Goal: Transaction & Acquisition: Purchase product/service

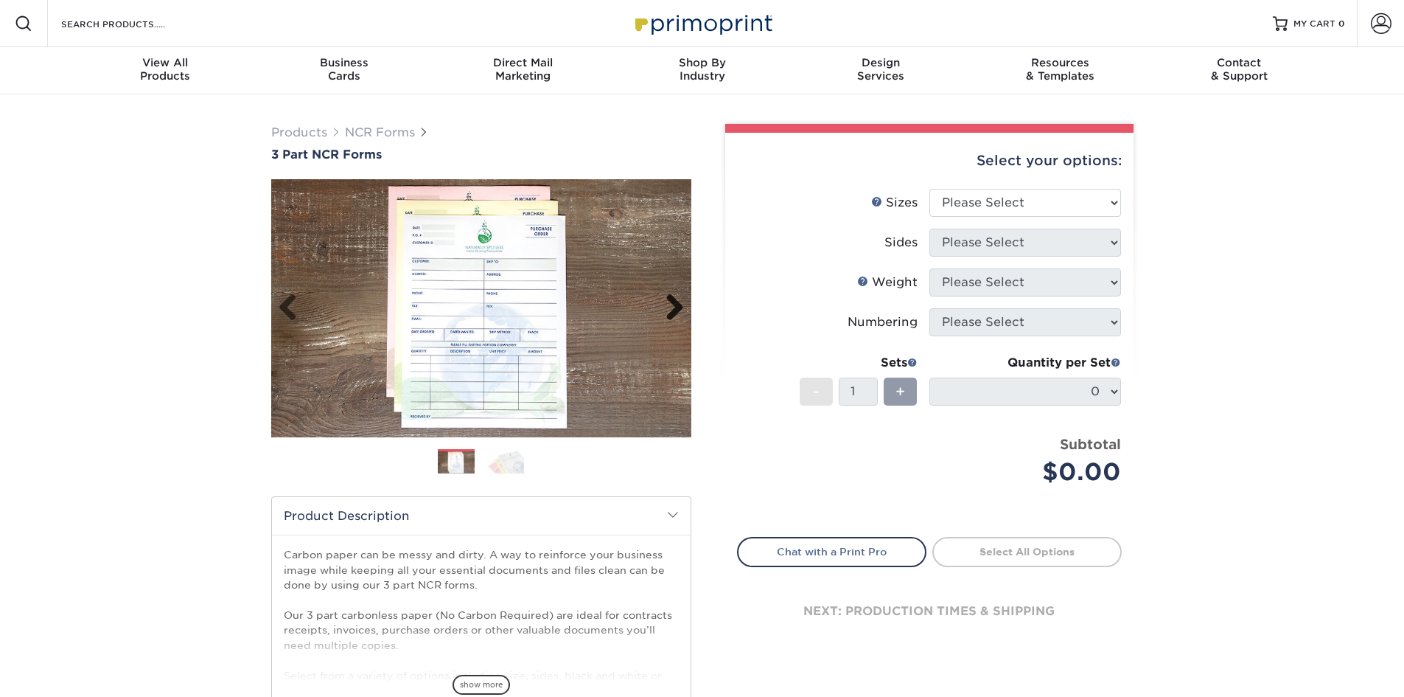
click at [675, 304] on link "Next" at bounding box center [669, 307] width 29 height 29
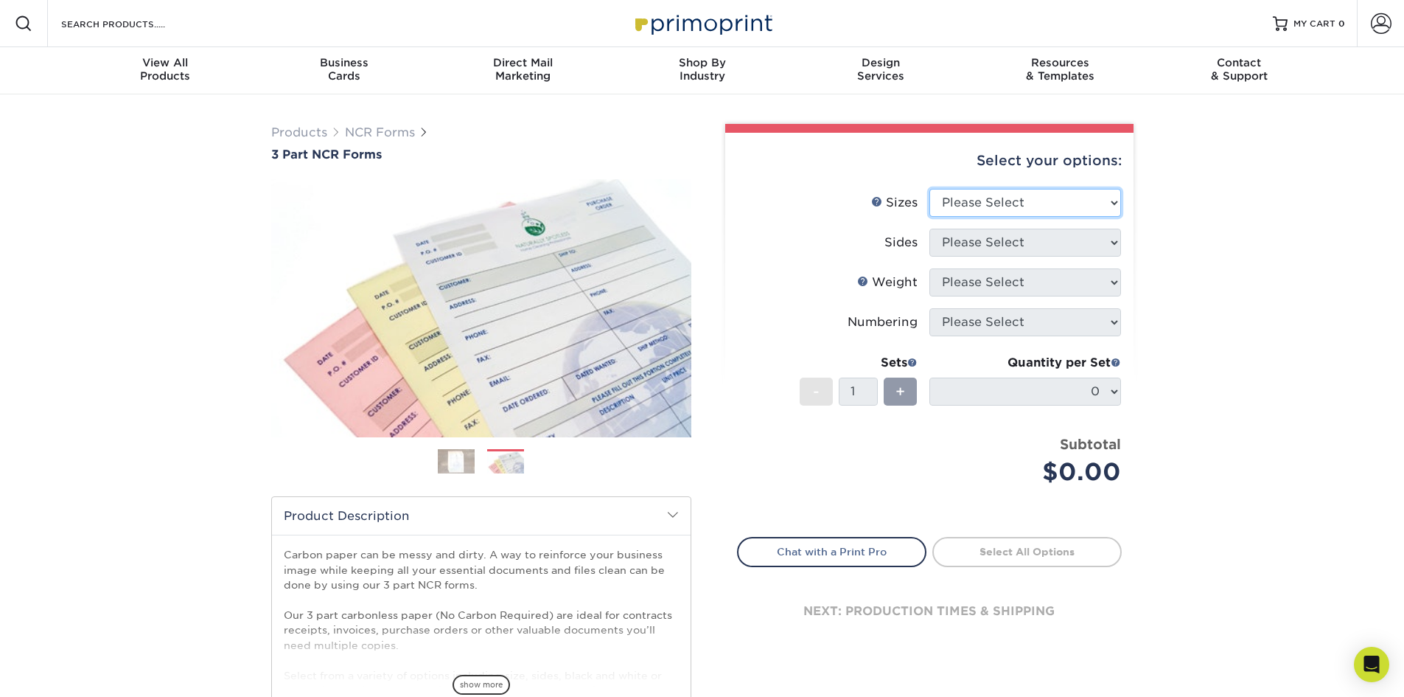
click at [1039, 203] on select "Please Select 5.5" x 8.5" 8.5" x 11"" at bounding box center [1026, 203] width 192 height 28
select select "8.50x11.00"
click at [930, 189] on select "Please Select 5.5" x 8.5" 8.5" x 11"" at bounding box center [1026, 203] width 192 height 28
click at [1014, 243] on select "Please Select Black & White (1/0) Full Color (4/0)" at bounding box center [1026, 243] width 192 height 28
click at [930, 229] on select "Please Select Black & White (1/0) Full Color (4/0)" at bounding box center [1026, 243] width 192 height 28
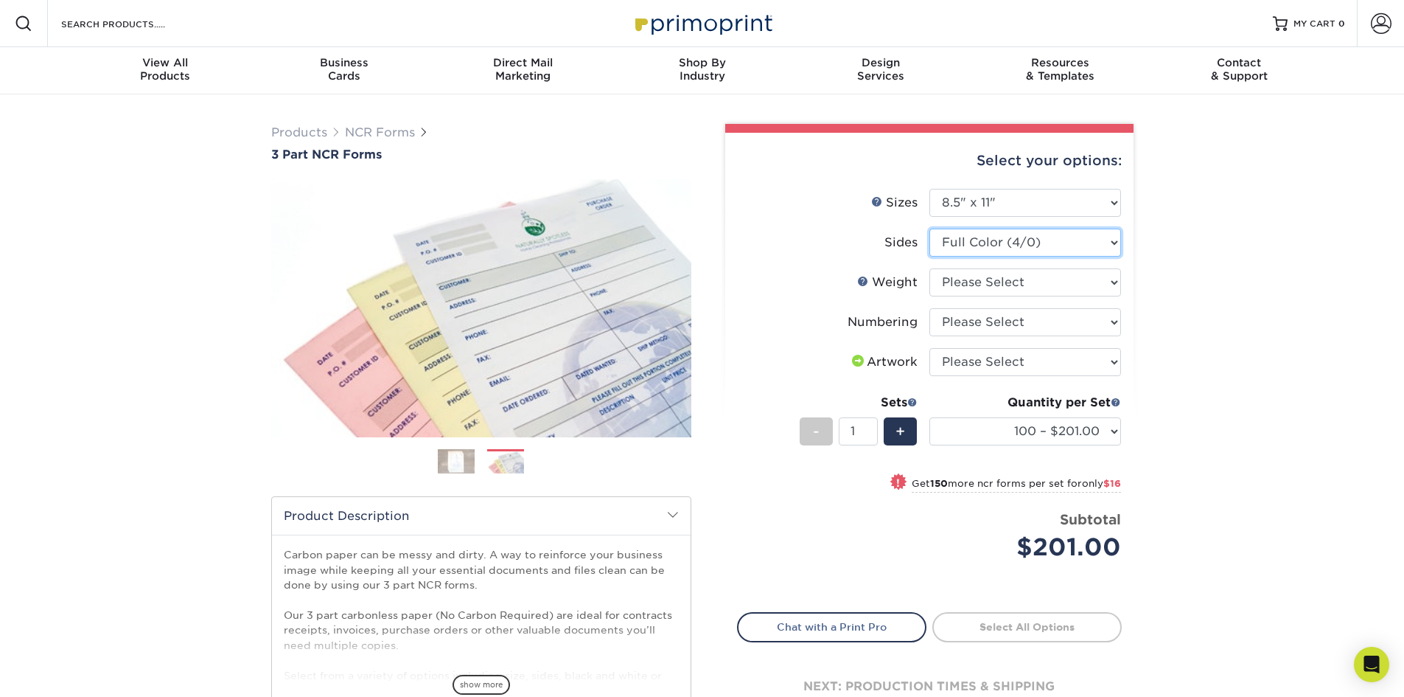
click at [994, 244] on select "Please Select Black & White (1/0) Full Color (4/0)" at bounding box center [1026, 243] width 192 height 28
select select "2295b6f0-1f96-4774-b4ab-d24da34c0f39"
click at [930, 229] on select "Please Select Black & White (1/0) Full Color (4/0)" at bounding box center [1026, 243] width 192 height 28
click at [1002, 278] on select "Please Select 20LB3P" at bounding box center [1026, 282] width 192 height 28
select select "20LB3P"
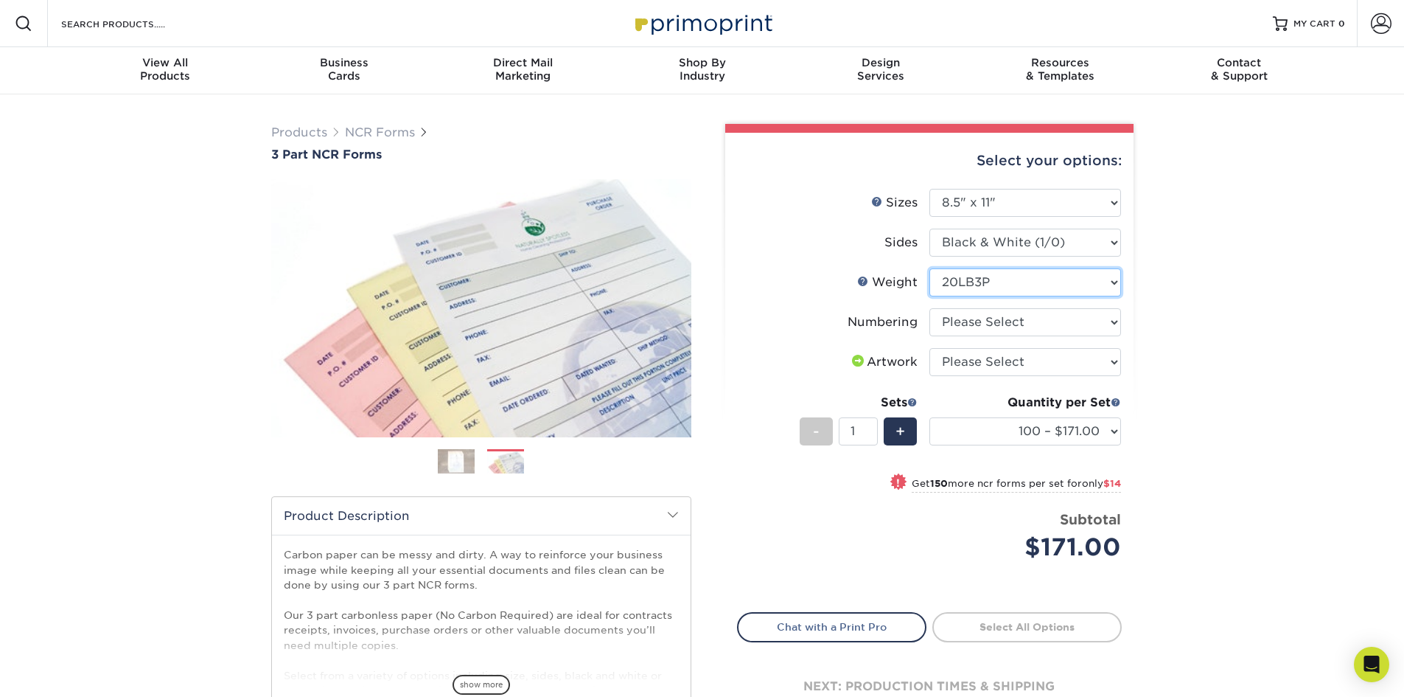
click at [930, 268] on select "Please Select 20LB3P" at bounding box center [1026, 282] width 192 height 28
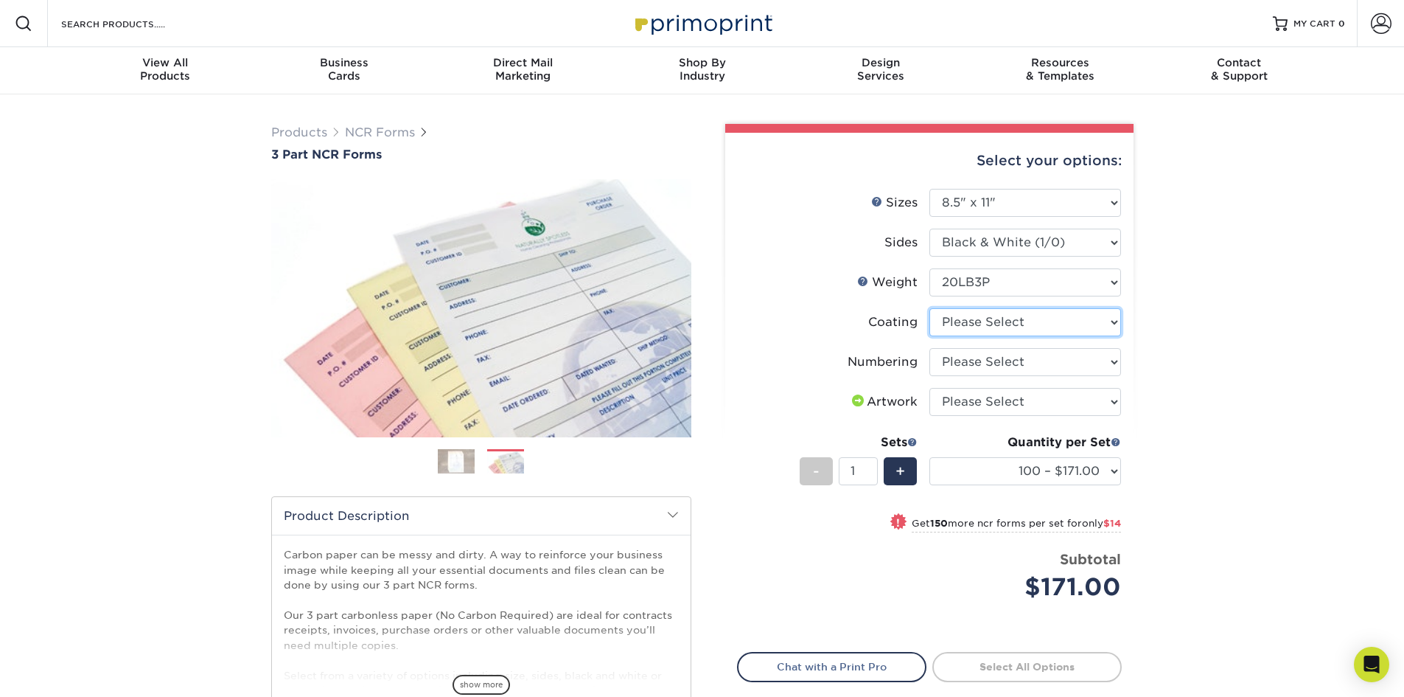
click at [1026, 324] on select at bounding box center [1026, 322] width 192 height 28
click at [1025, 329] on select at bounding box center [1026, 322] width 192 height 28
click at [1002, 358] on select "Please Select Numbering on the Front only No Numbering" at bounding box center [1026, 362] width 192 height 28
select select "9d535730-e103-44e5-b841-cf95c42f3210"
click at [930, 348] on select "Please Select Numbering on the Front only No Numbering" at bounding box center [1026, 362] width 192 height 28
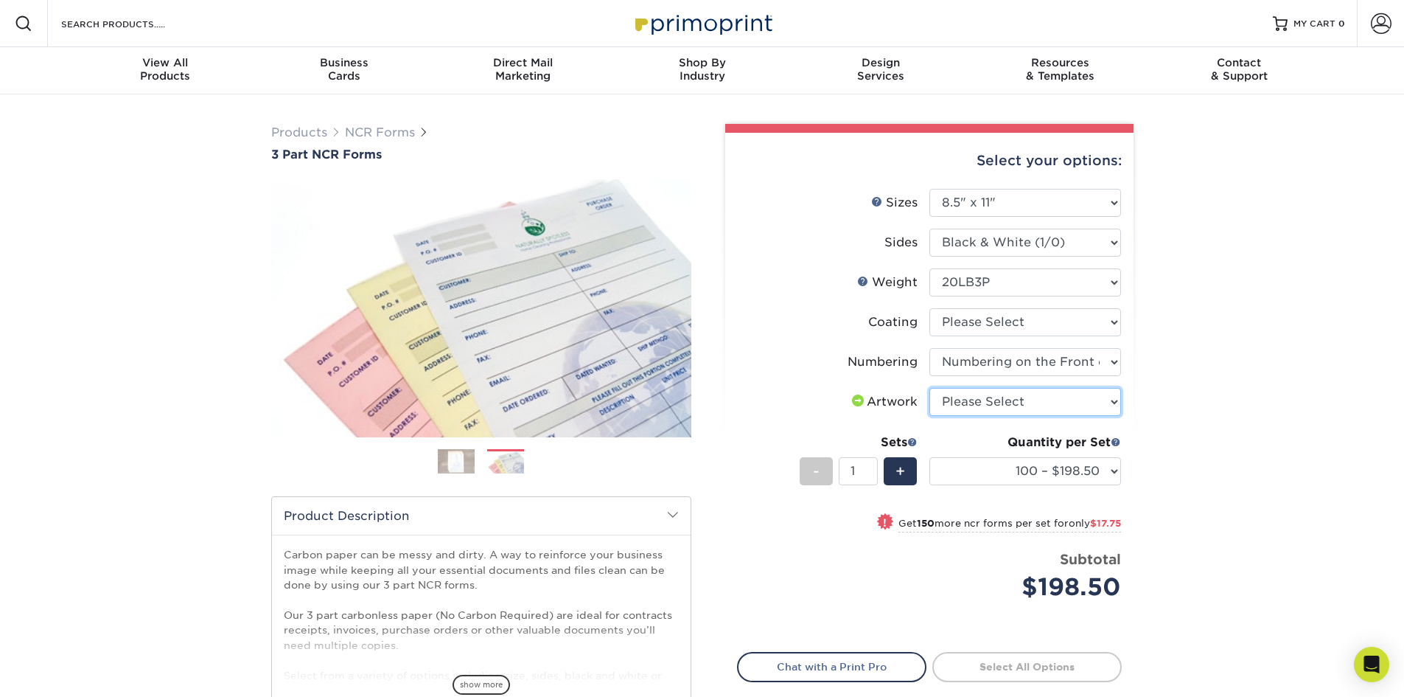
click at [993, 403] on select "Please Select I will upload files I need a design - $75" at bounding box center [1026, 402] width 192 height 28
select select "upload"
click at [930, 388] on select "Please Select I will upload files I need a design - $75" at bounding box center [1026, 402] width 192 height 28
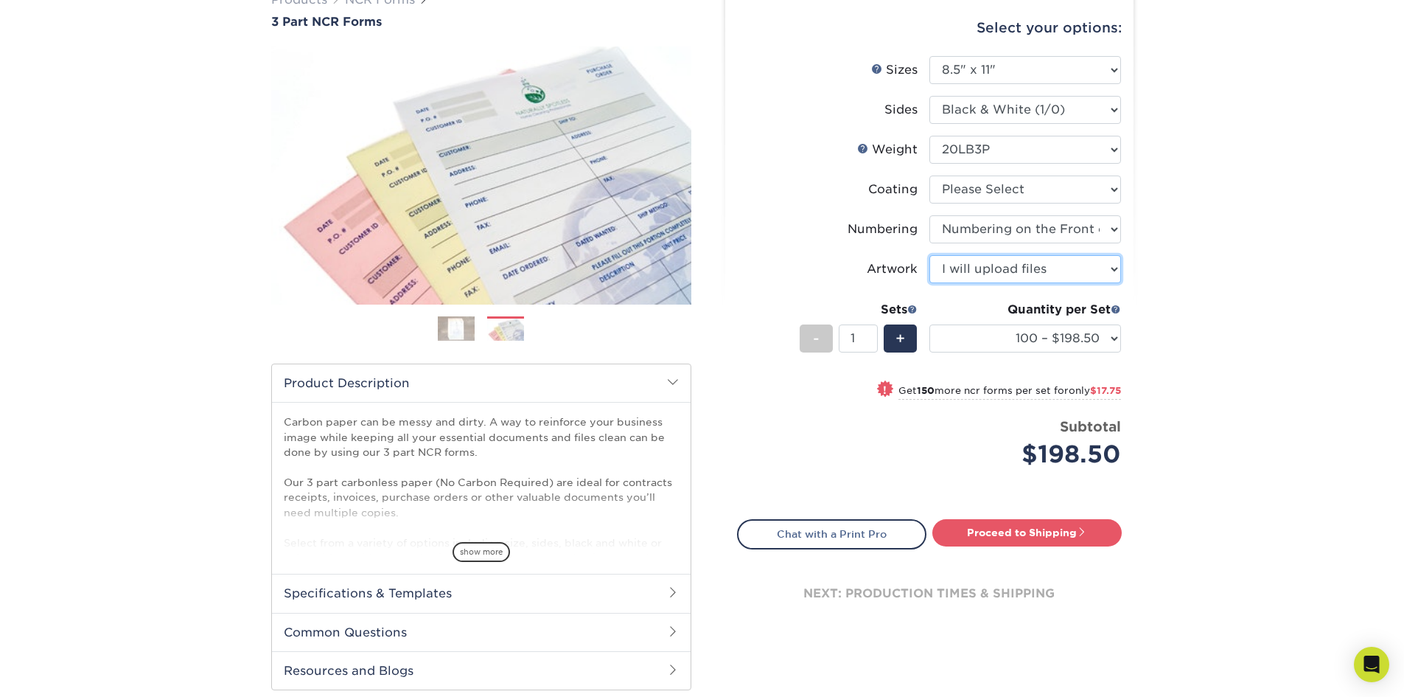
scroll to position [147, 0]
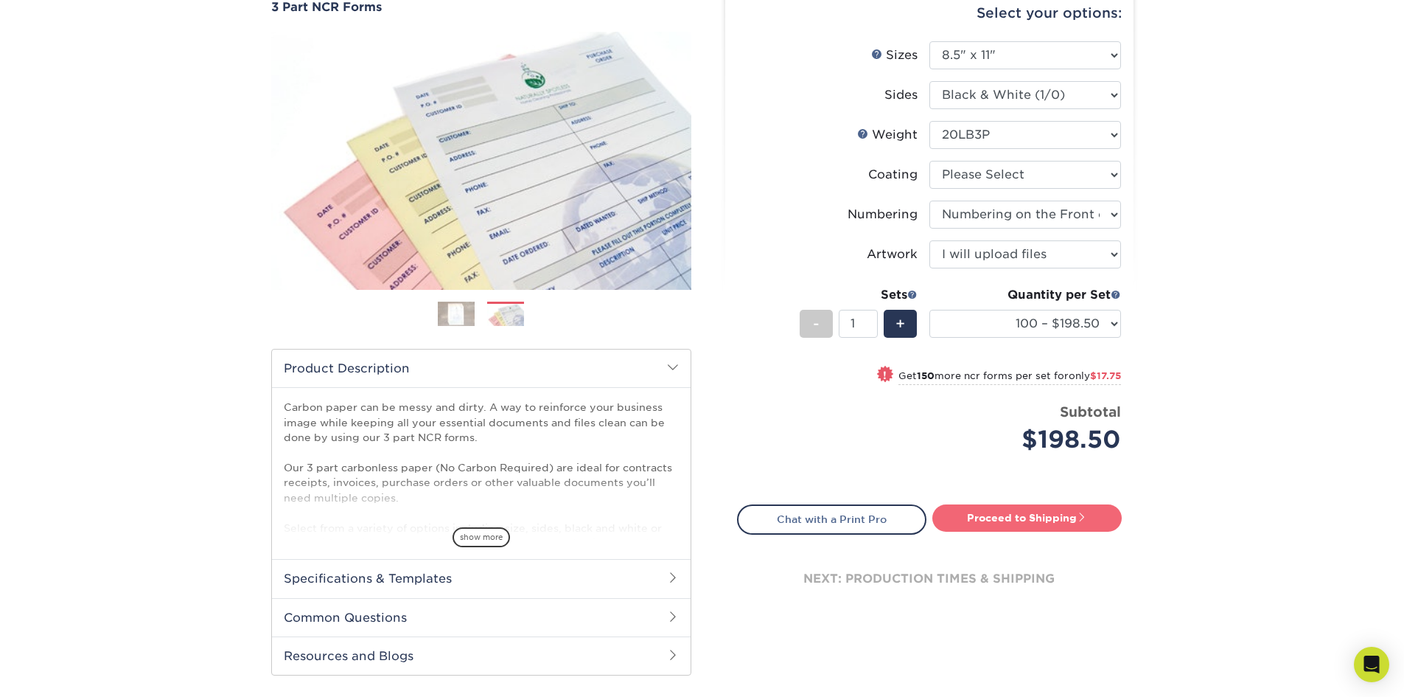
click at [1046, 512] on link "Proceed to Shipping" at bounding box center [1026, 517] width 189 height 27
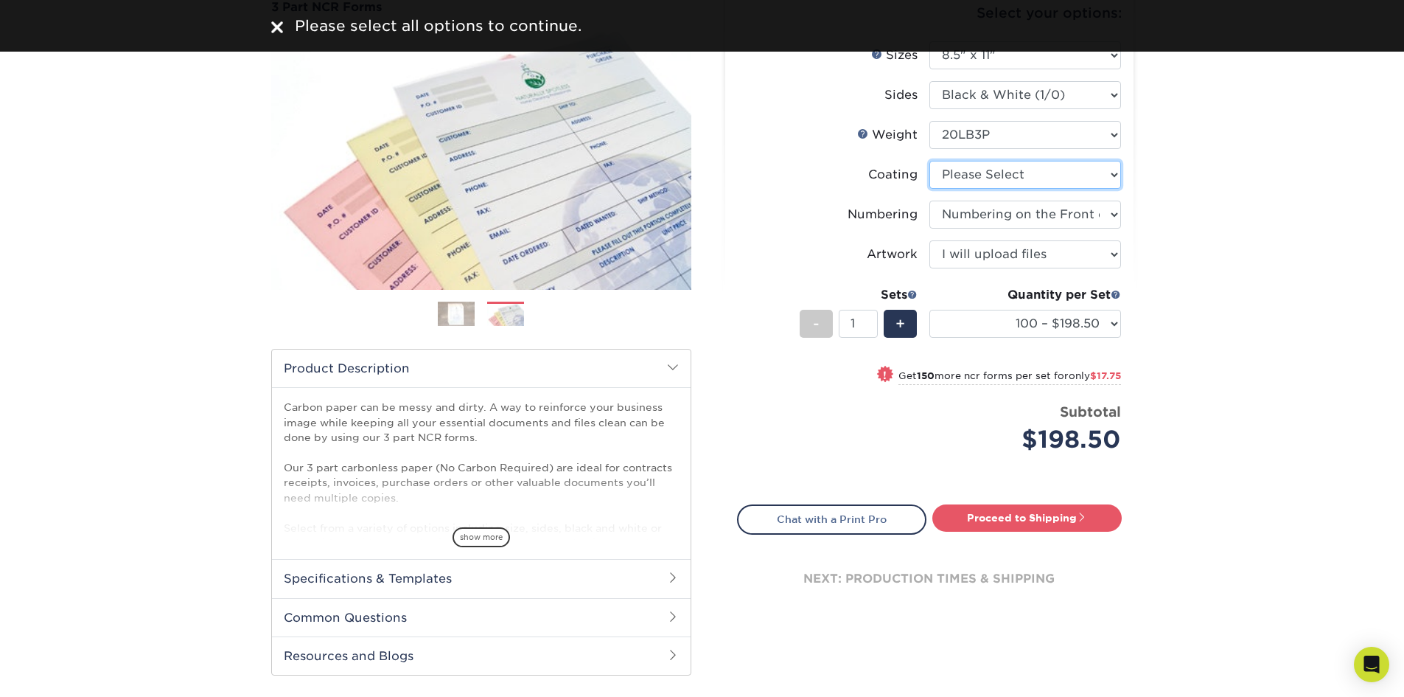
click at [979, 179] on select at bounding box center [1026, 175] width 192 height 28
select select "3e7618de-abca-4bda-9f97-8b9129e913d8"
click at [930, 161] on select at bounding box center [1026, 175] width 192 height 28
select select "-1"
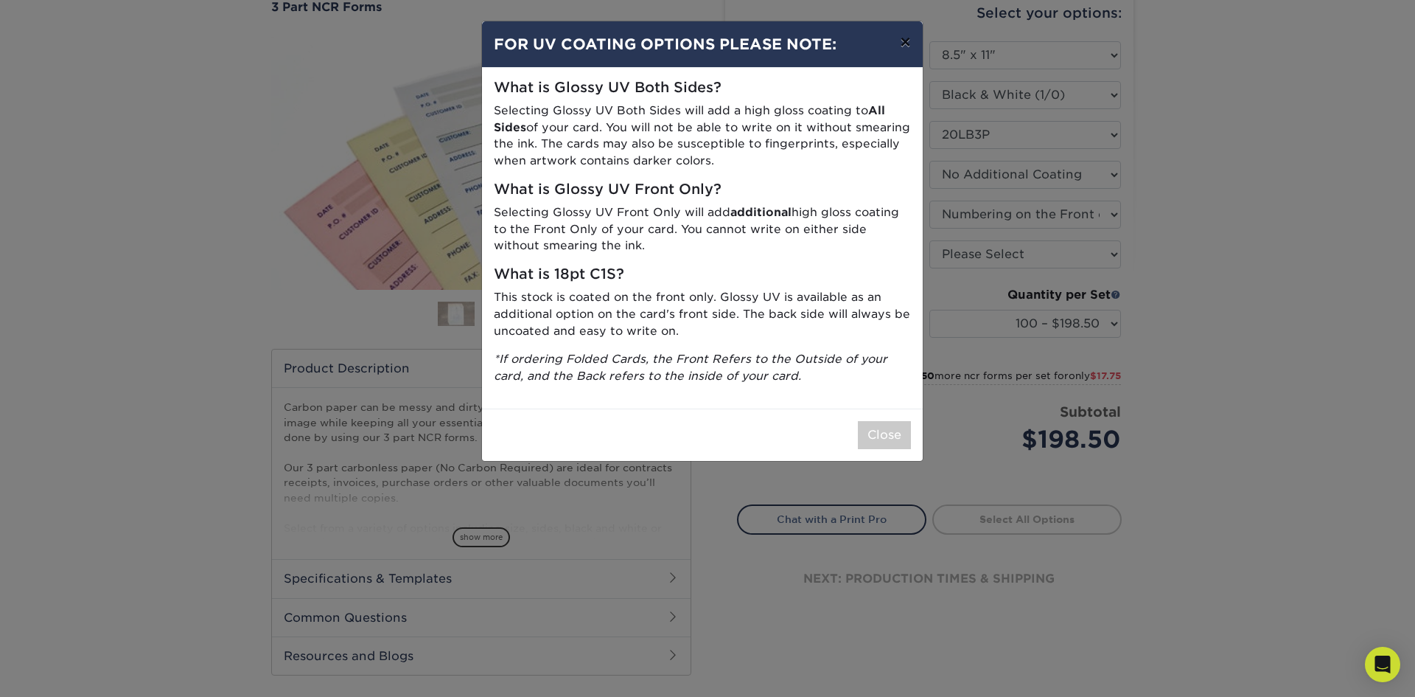
click at [908, 40] on button "×" at bounding box center [905, 41] width 34 height 41
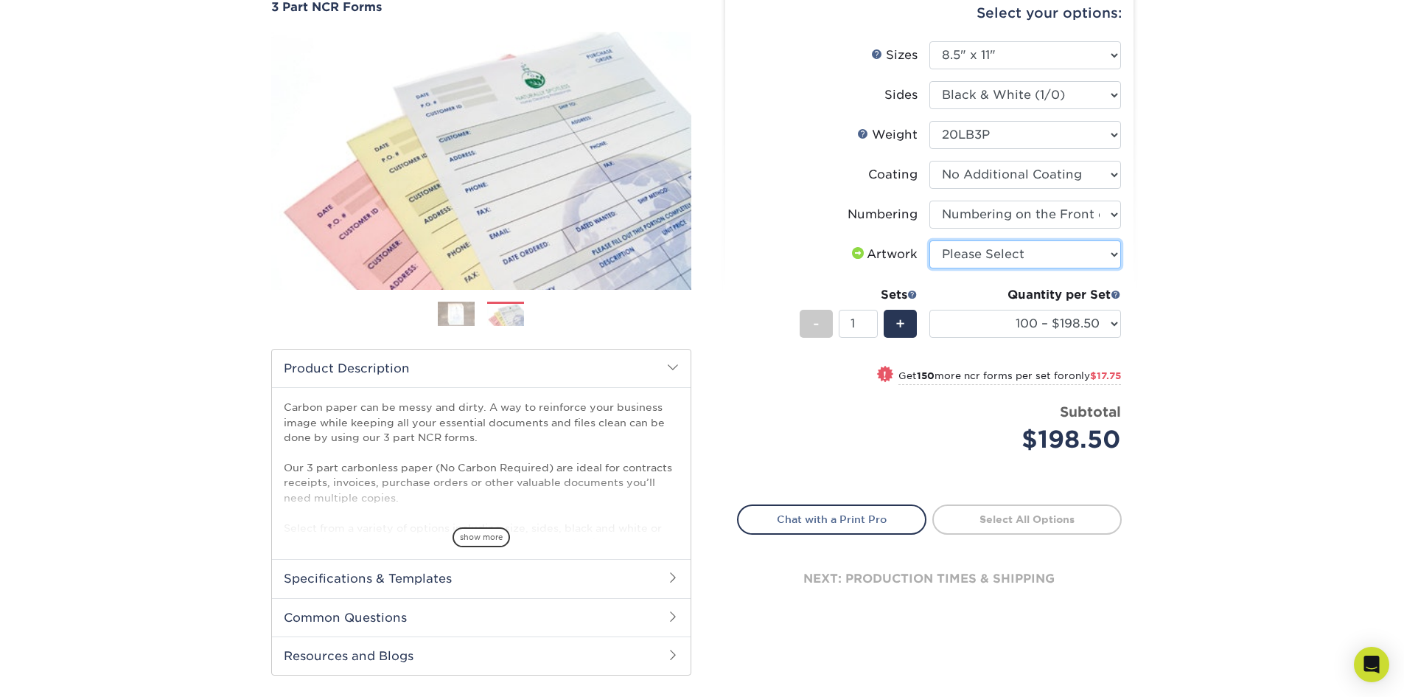
click at [977, 254] on select "Please Select I will upload files I need a design - $75" at bounding box center [1026, 254] width 192 height 28
select select "upload"
click at [930, 240] on select "Please Select I will upload files I need a design - $75" at bounding box center [1026, 254] width 192 height 28
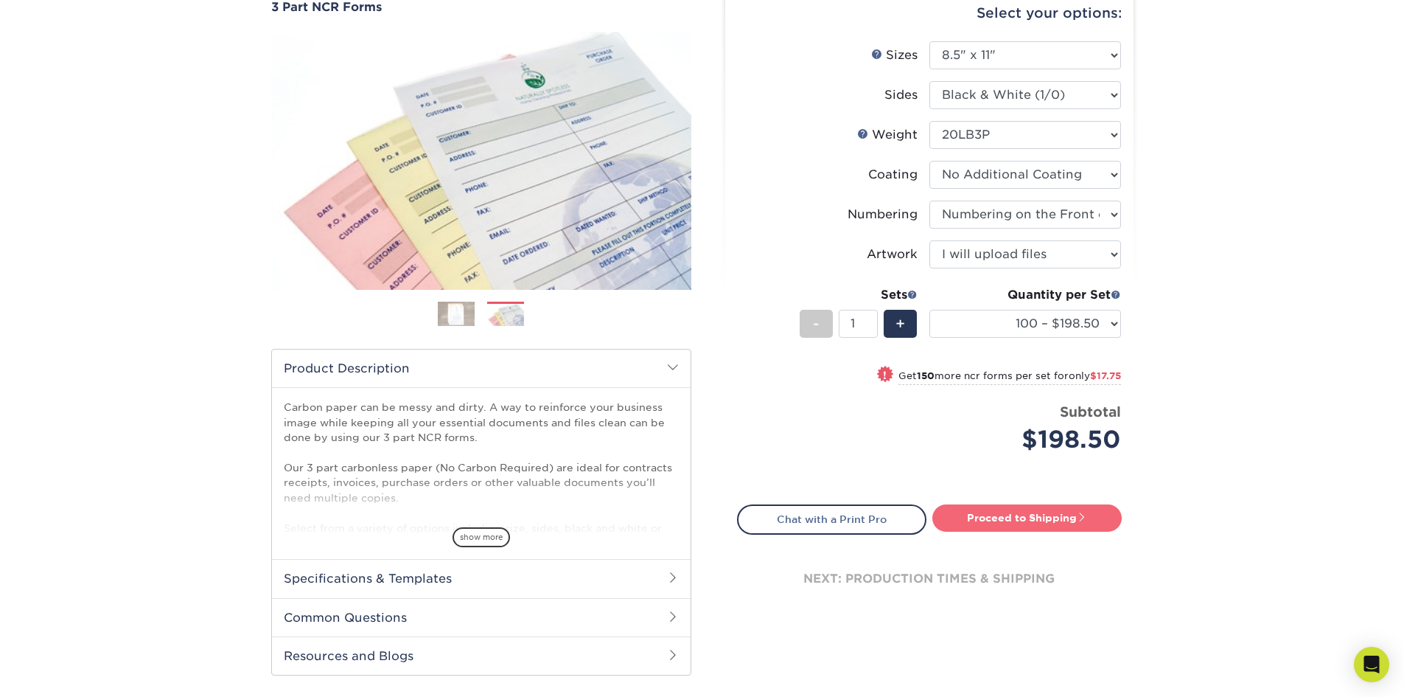
click at [1033, 512] on link "Proceed to Shipping" at bounding box center [1026, 517] width 189 height 27
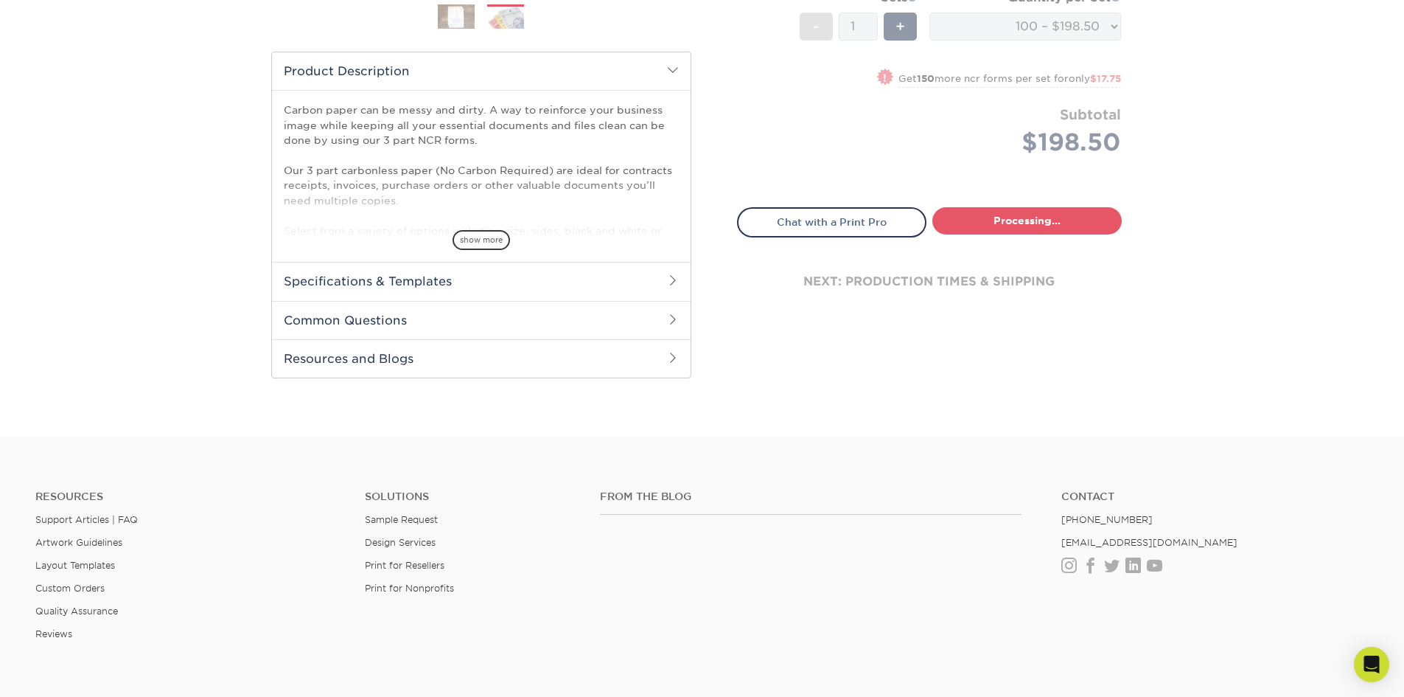
select select "5c66c683-ad34-4fa9-87bf-22798386ac8e"
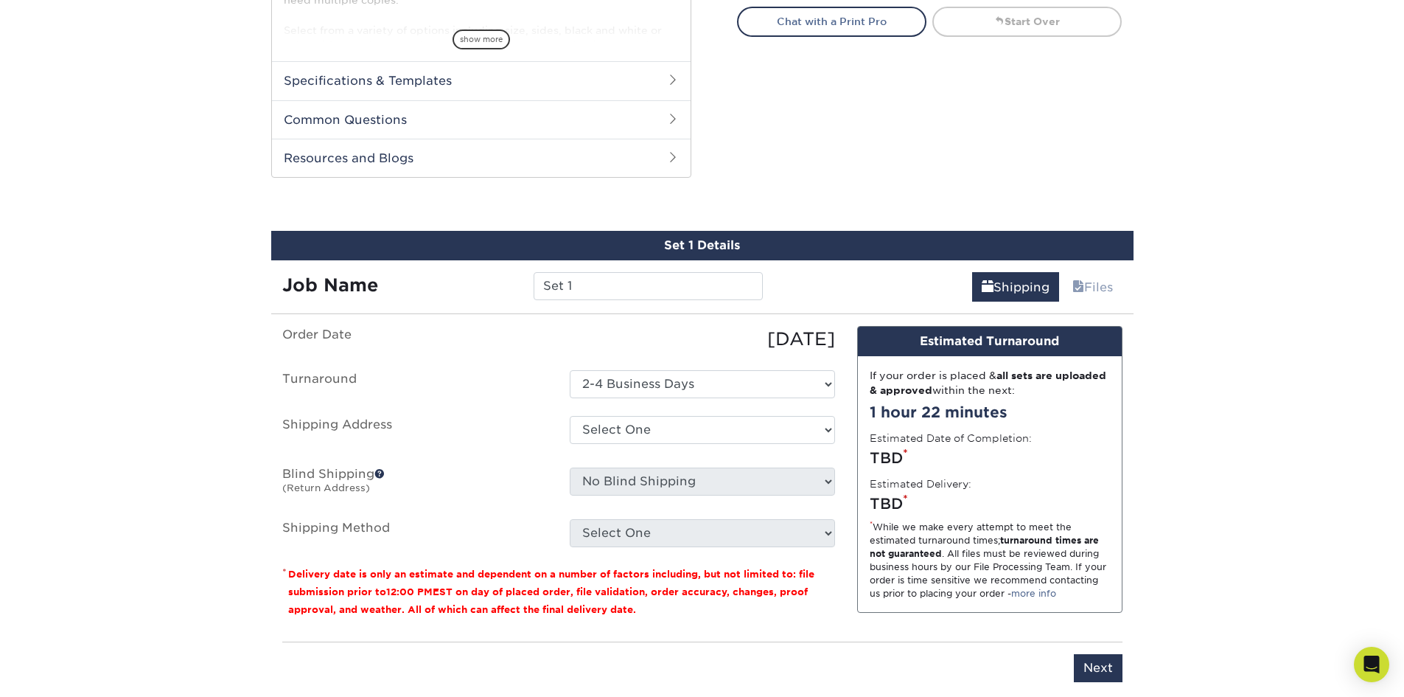
scroll to position [750, 0]
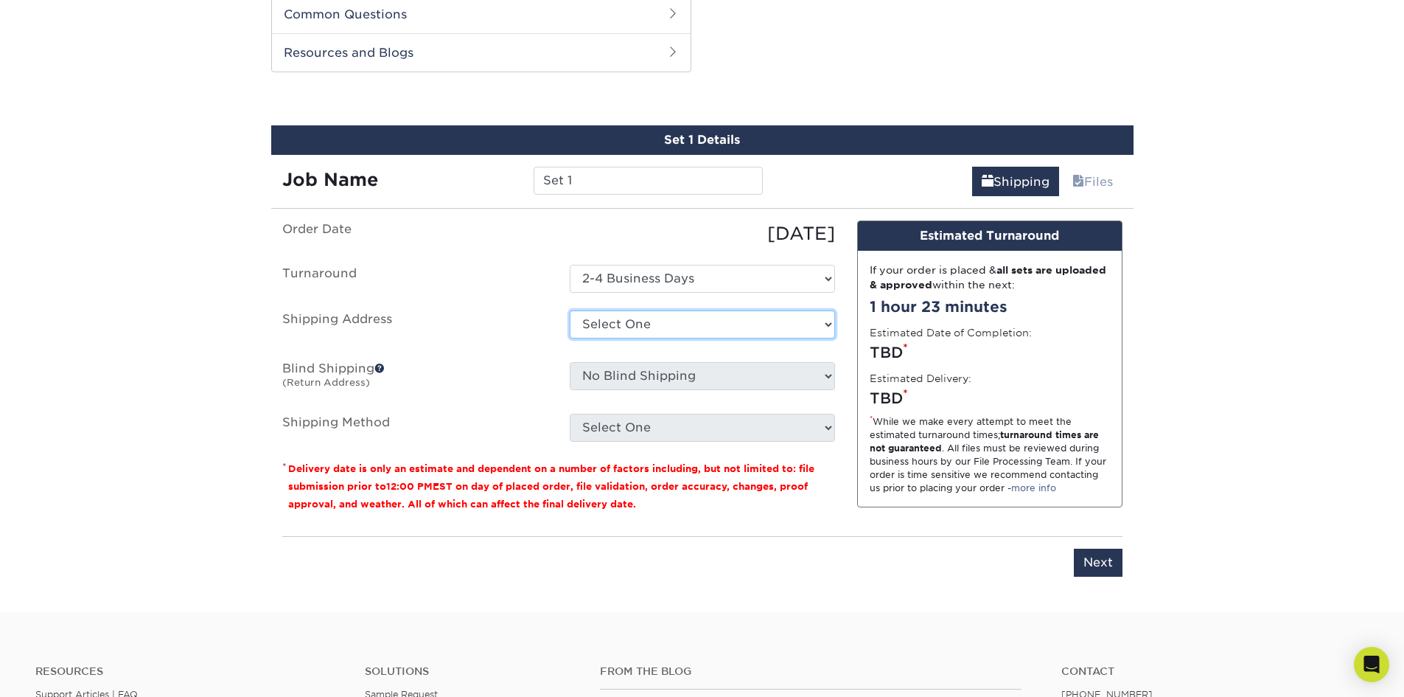
click at [660, 325] on select "Select One + Add New Address - Login" at bounding box center [702, 324] width 265 height 28
select select "newaddress"
click at [570, 310] on select "Select One + Add New Address - Login" at bounding box center [702, 324] width 265 height 28
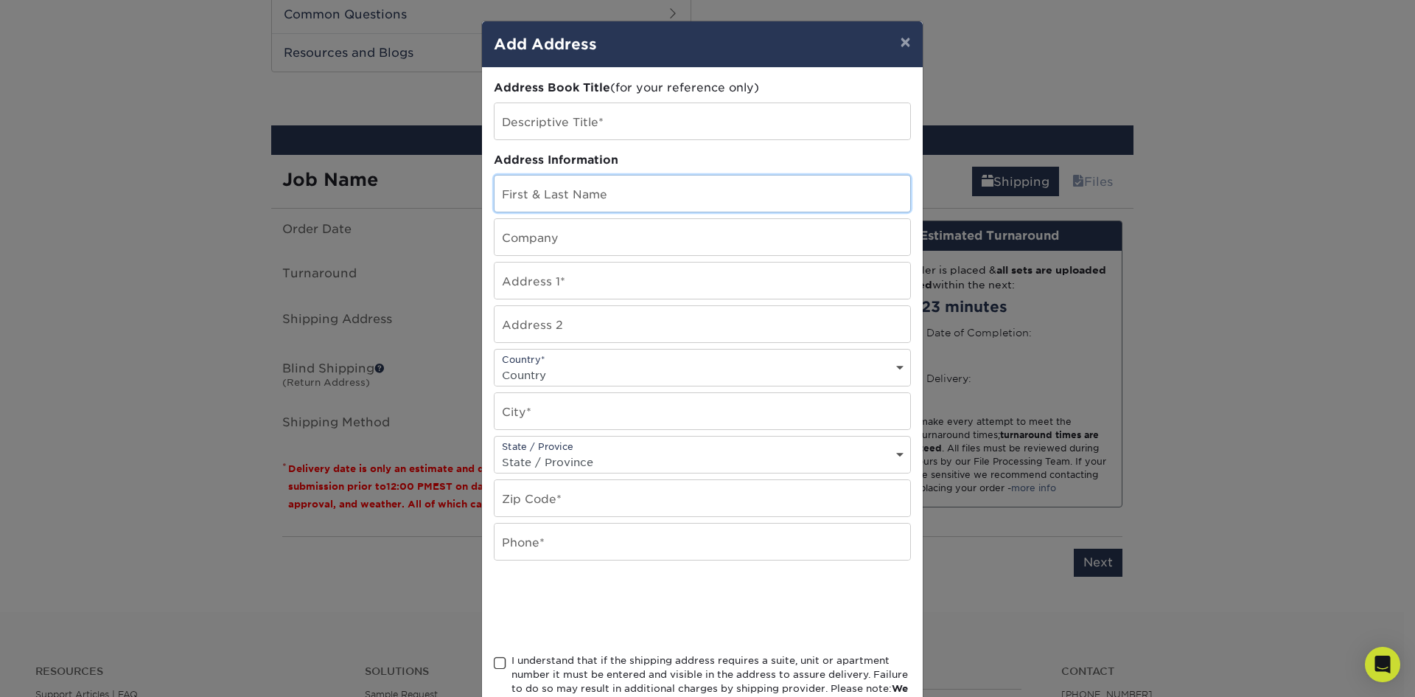
click at [548, 197] on input "text" at bounding box center [703, 193] width 416 height 36
click at [901, 42] on button "×" at bounding box center [905, 41] width 34 height 41
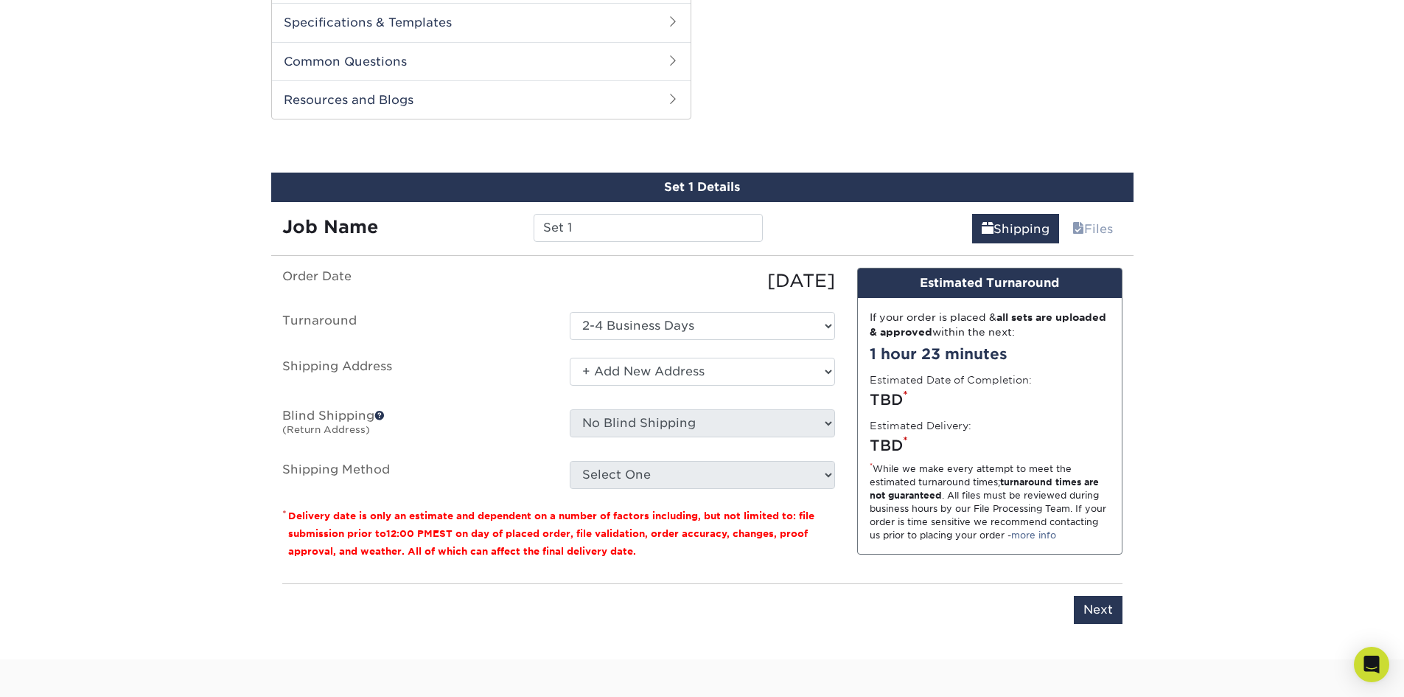
scroll to position [677, 0]
